Goal: Information Seeking & Learning: Get advice/opinions

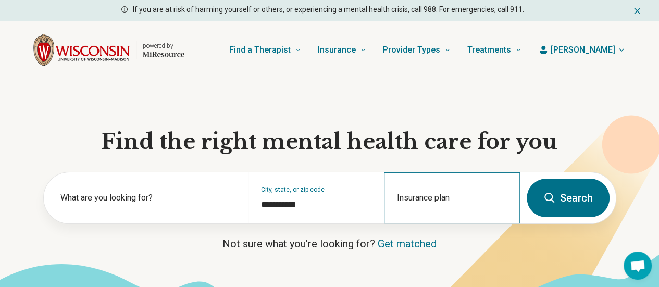
click at [418, 201] on div "Insurance plan" at bounding box center [452, 197] width 136 height 51
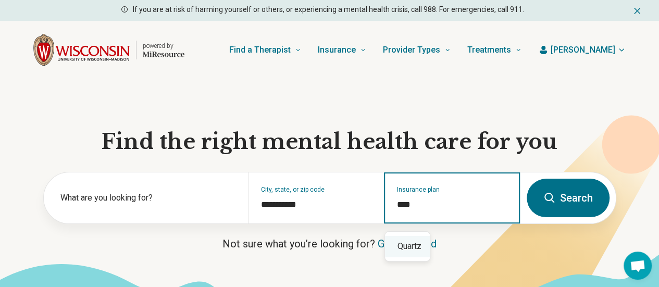
click at [403, 236] on div "Quartz" at bounding box center [407, 246] width 45 height 21
type input "******"
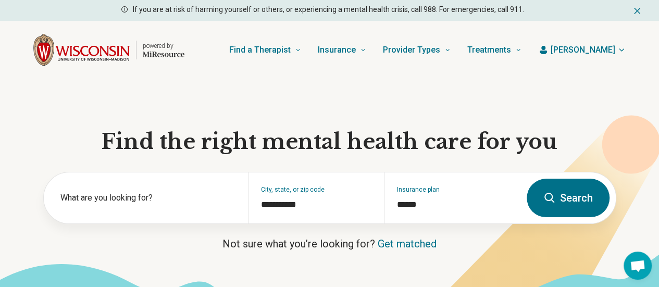
click at [579, 198] on button "Search" at bounding box center [567, 198] width 83 height 39
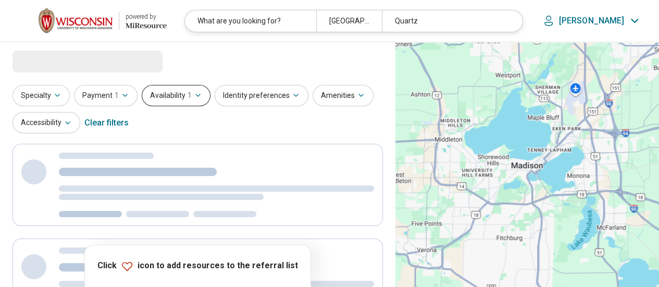
select select "***"
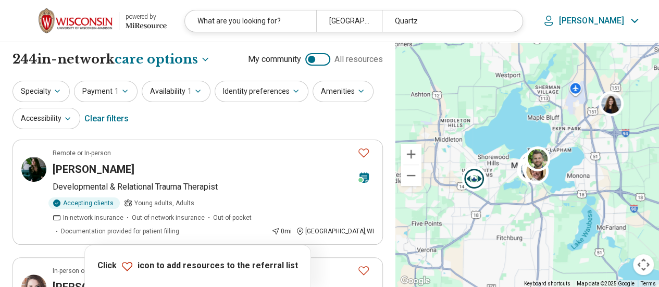
click at [194, 103] on div "Specialty Payment 1 Availability 1 Identity preferences Amenities Accessibility…" at bounding box center [197, 106] width 370 height 50
click at [194, 91] on icon "button" at bounding box center [198, 91] width 8 height 8
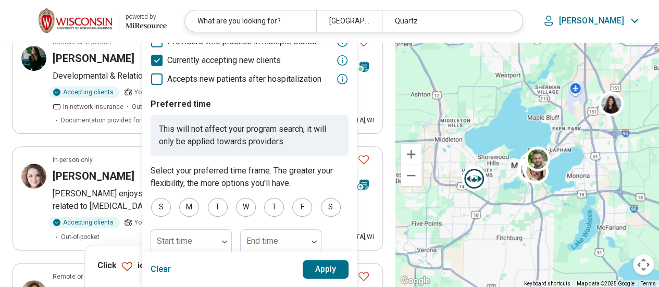
scroll to position [173, 0]
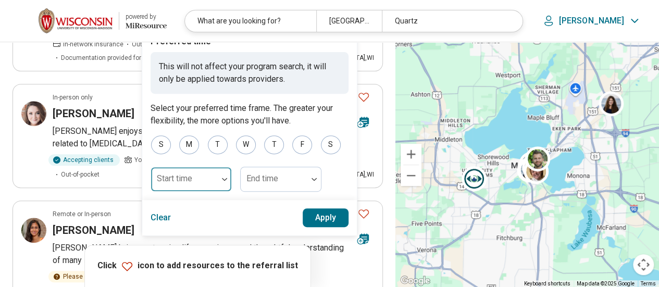
click at [201, 184] on div at bounding box center [184, 183] width 58 height 15
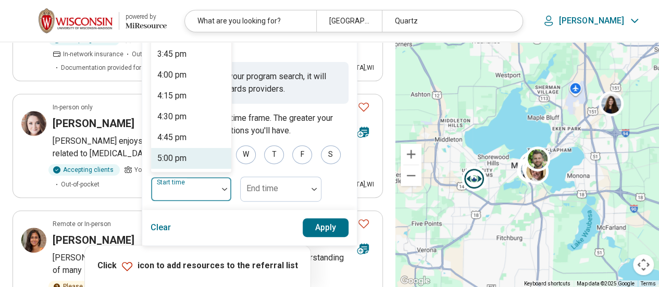
scroll to position [1256, 0]
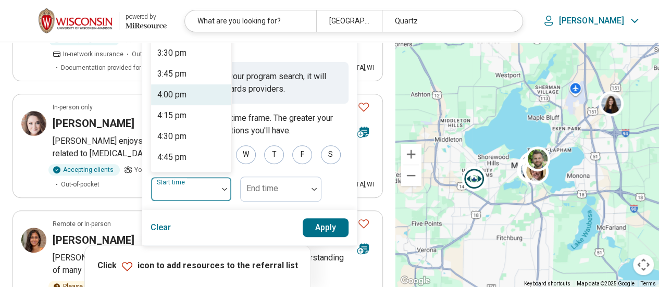
click at [179, 90] on div "4:00 pm" at bounding box center [171, 95] width 29 height 12
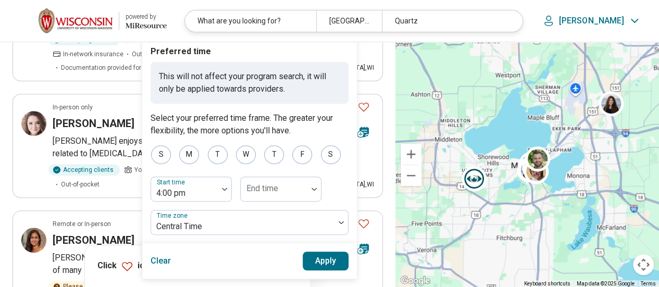
click at [320, 257] on button "Apply" at bounding box center [325, 260] width 46 height 19
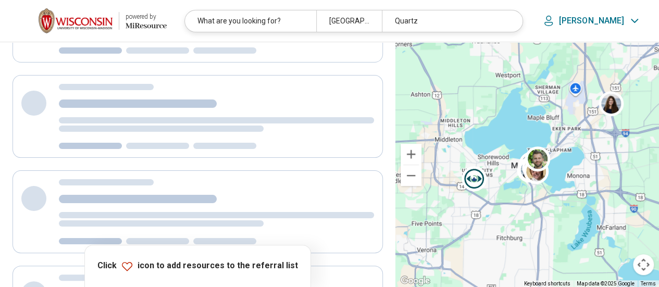
scroll to position [0, 0]
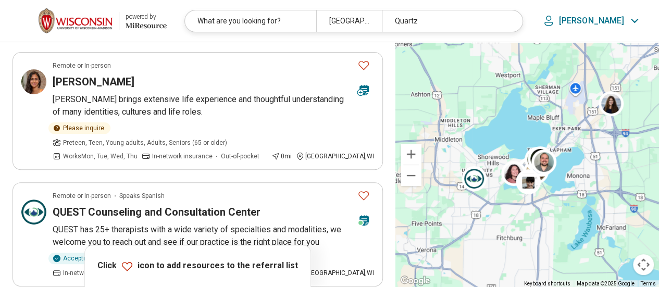
scroll to position [88, 0]
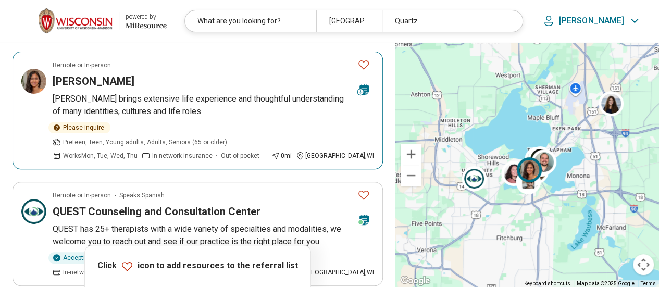
click at [80, 85] on h3 "Nandita Geerdink" at bounding box center [94, 81] width 82 height 15
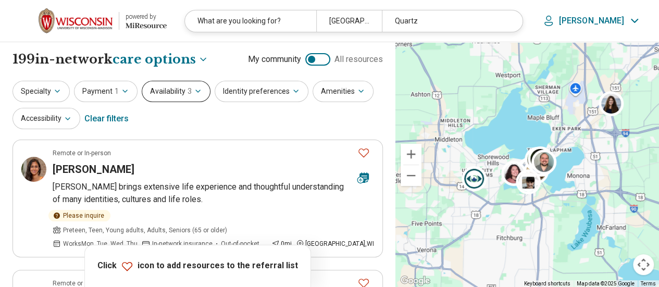
click at [163, 91] on button "Availability 3" at bounding box center [176, 91] width 69 height 21
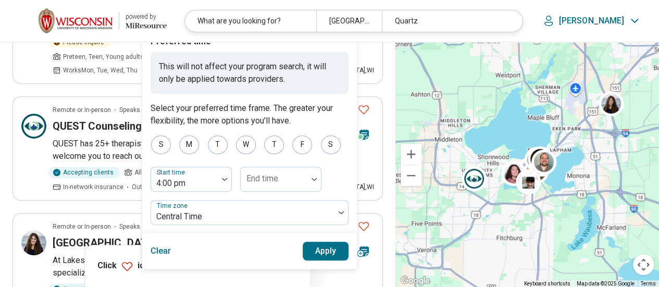
scroll to position [174, 0]
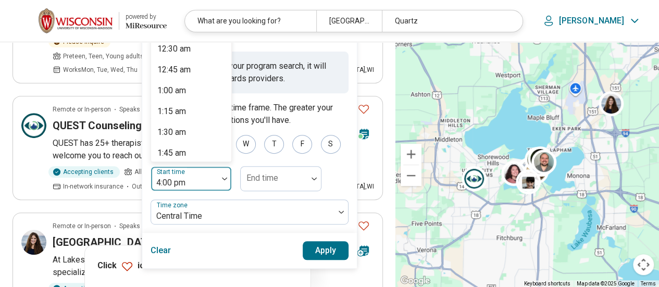
click at [185, 184] on div at bounding box center [184, 182] width 58 height 15
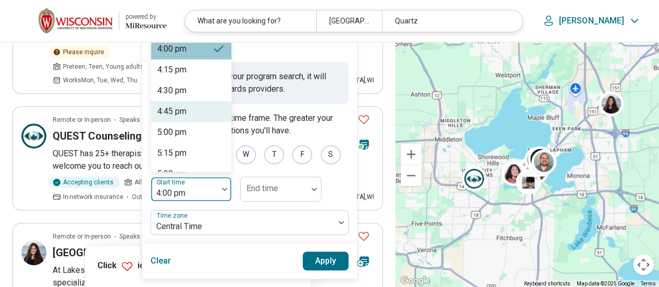
scroll to position [1303, 0]
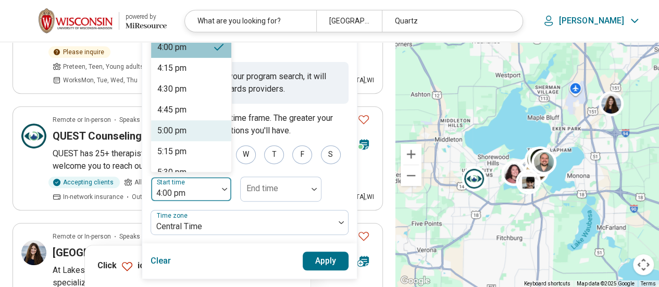
click at [184, 125] on div "5:00 pm" at bounding box center [171, 130] width 29 height 12
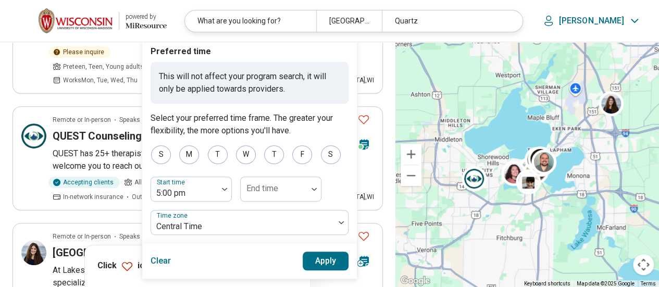
click at [315, 260] on button "Apply" at bounding box center [325, 260] width 46 height 19
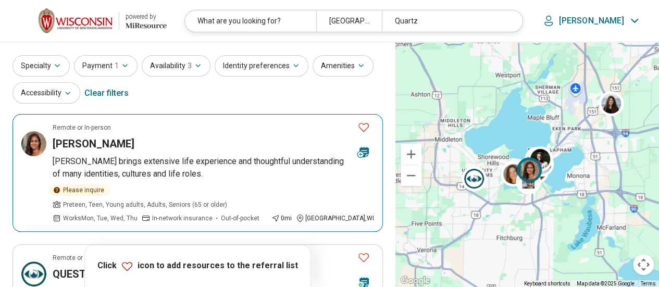
scroll to position [26, 0]
click at [186, 148] on div "Nandita Geerdink" at bounding box center [201, 143] width 296 height 15
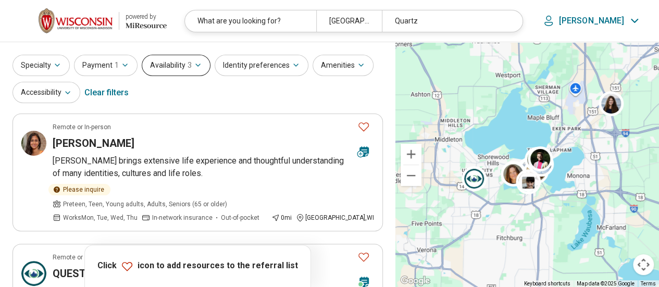
click at [175, 68] on button "Availability 3" at bounding box center [176, 65] width 69 height 21
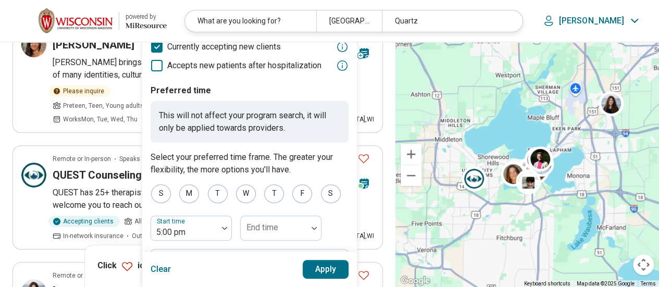
scroll to position [175, 0]
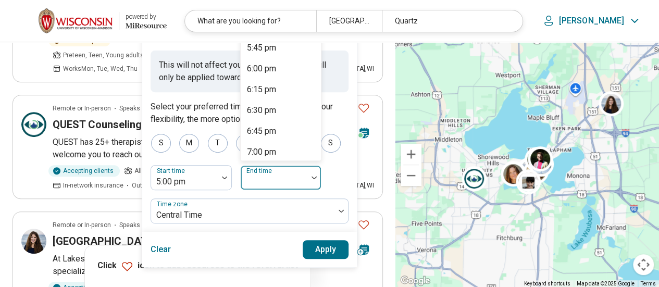
click at [267, 175] on div "End time" at bounding box center [280, 177] width 81 height 25
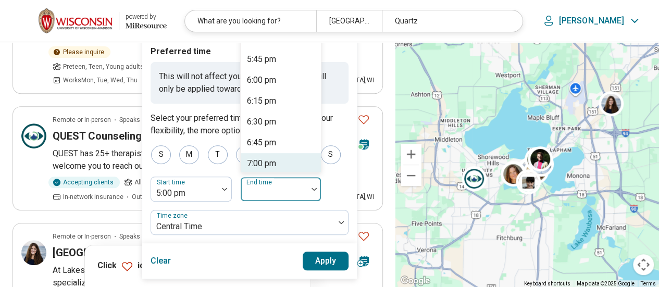
scroll to position [191, 0]
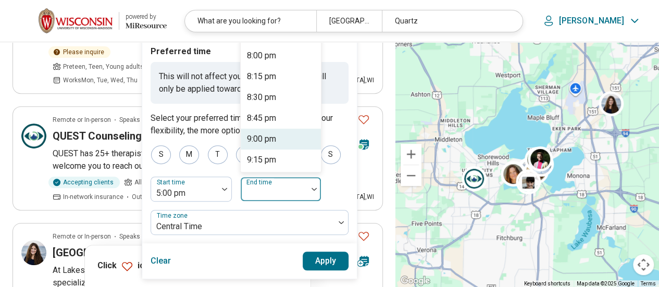
click at [274, 134] on div "9:00 pm" at bounding box center [281, 139] width 80 height 21
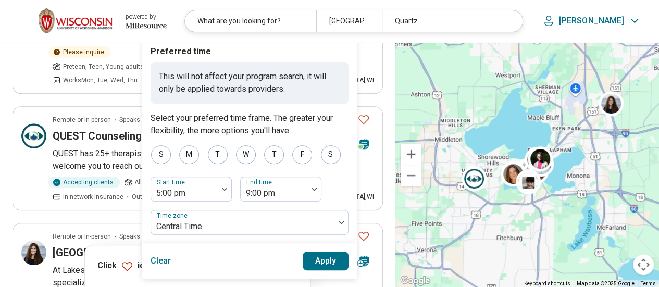
click at [315, 254] on button "Apply" at bounding box center [325, 260] width 46 height 19
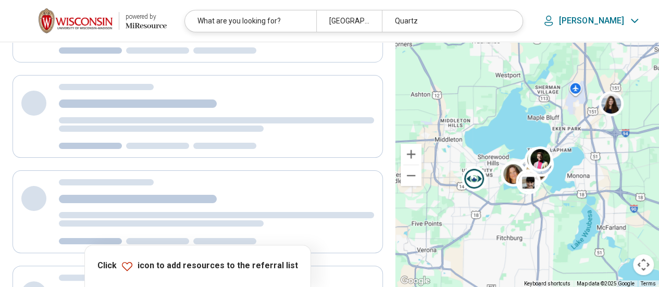
scroll to position [0, 0]
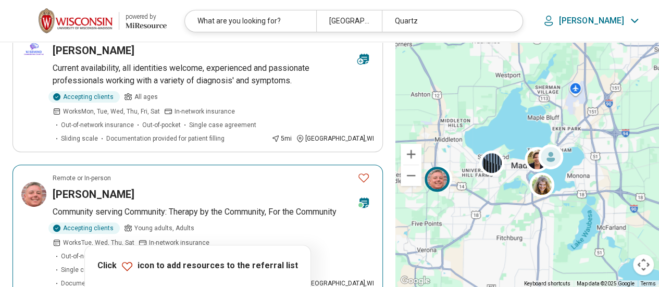
scroll to position [184, 0]
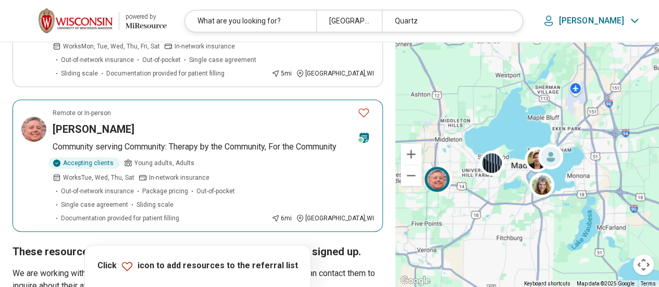
click at [242, 142] on article "Remote or In-person Elaina Meier Community serving Community: Therapy by the Co…" at bounding box center [197, 165] width 370 height 132
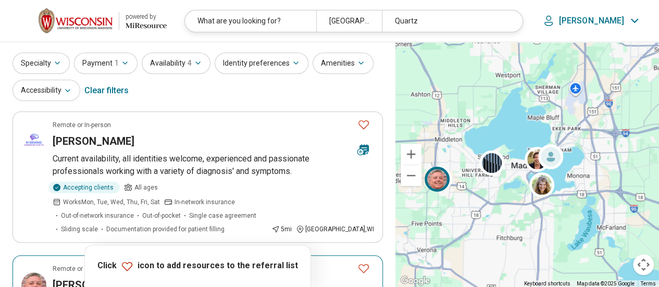
scroll to position [0, 0]
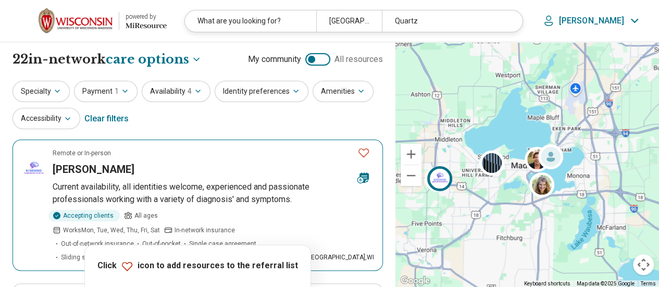
click at [131, 179] on article "Remote or In-person Margaret Bester Current availability, all identities welcom…" at bounding box center [197, 205] width 370 height 131
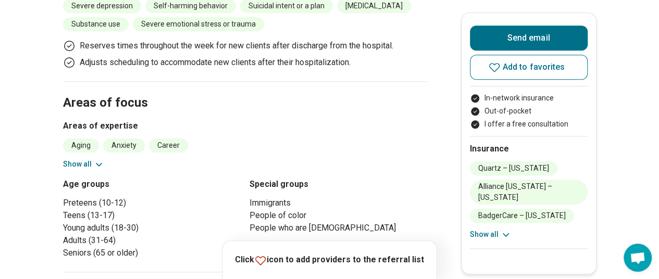
scroll to position [359, 0]
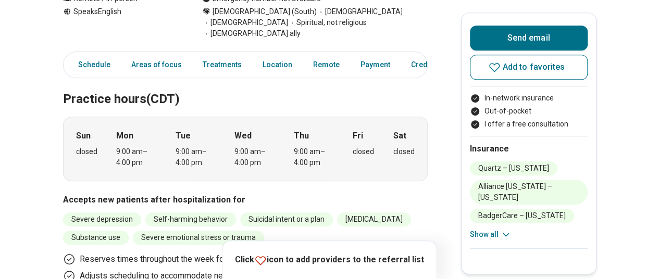
scroll to position [244, 0]
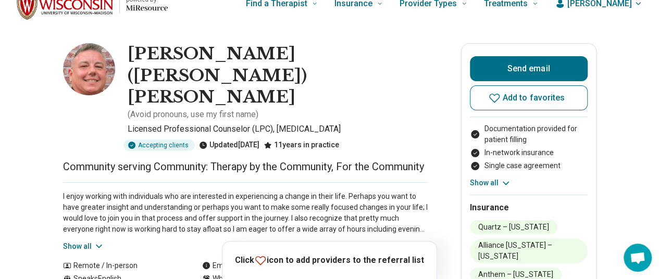
scroll to position [9, 8]
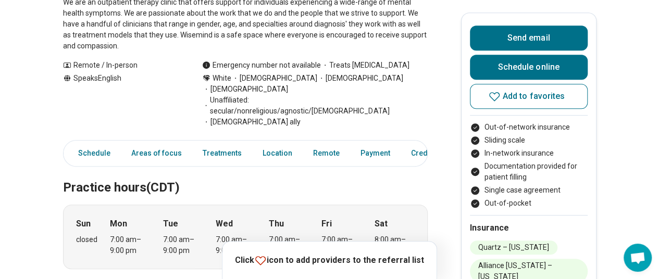
scroll to position [0, 8]
